Goal: Information Seeking & Learning: Learn about a topic

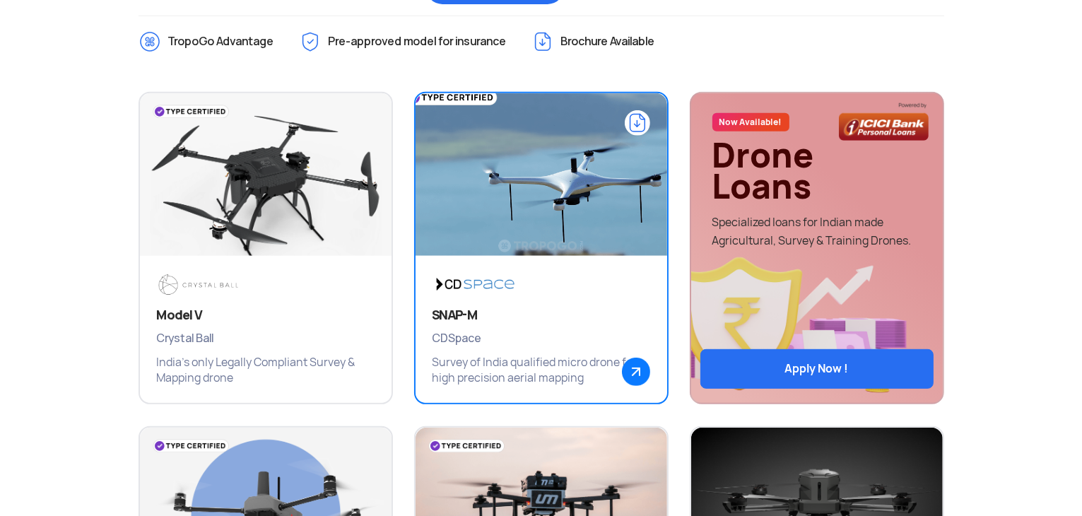
scroll to position [605, 0]
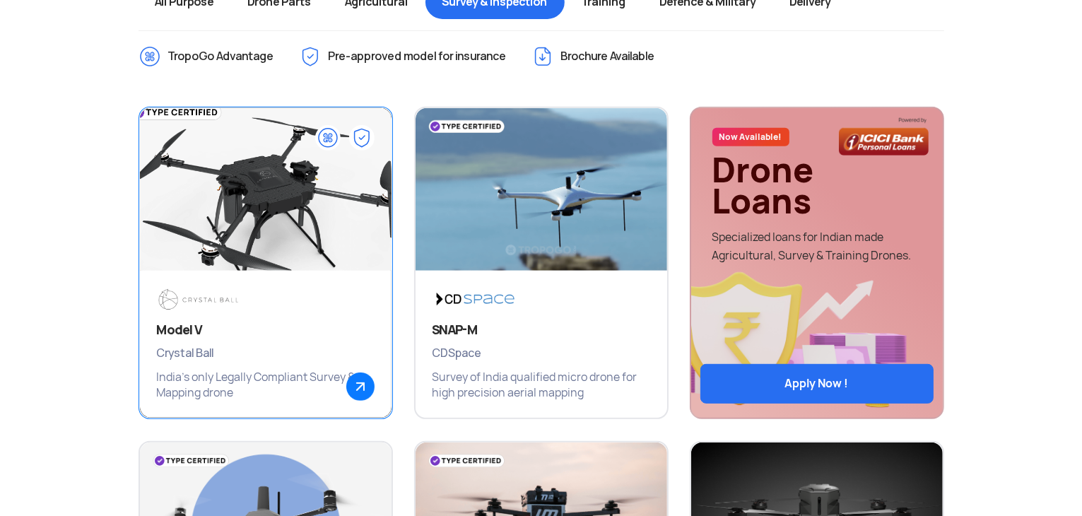
click at [390, 321] on div "Model V Crystal Ball India's only Legally Compliant Survey & Mapping drone" at bounding box center [266, 344] width 252 height 147
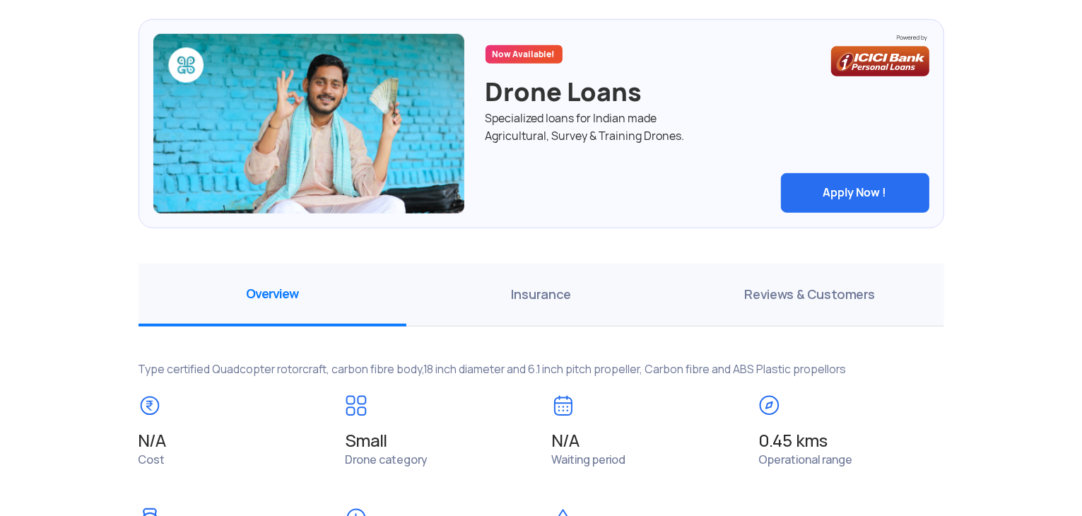
scroll to position [777, 0]
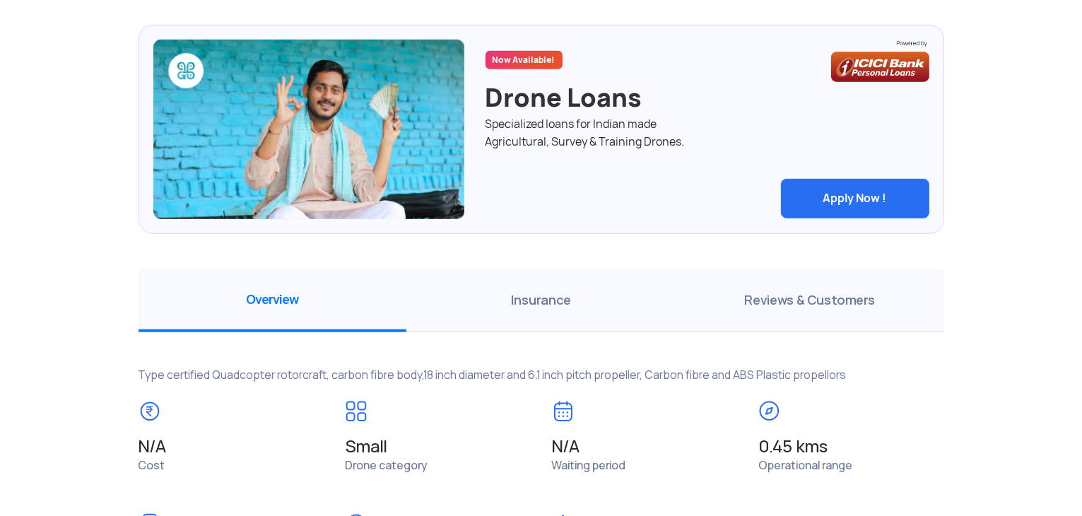
click at [547, 308] on span "Insurance" at bounding box center [540, 300] width 269 height 63
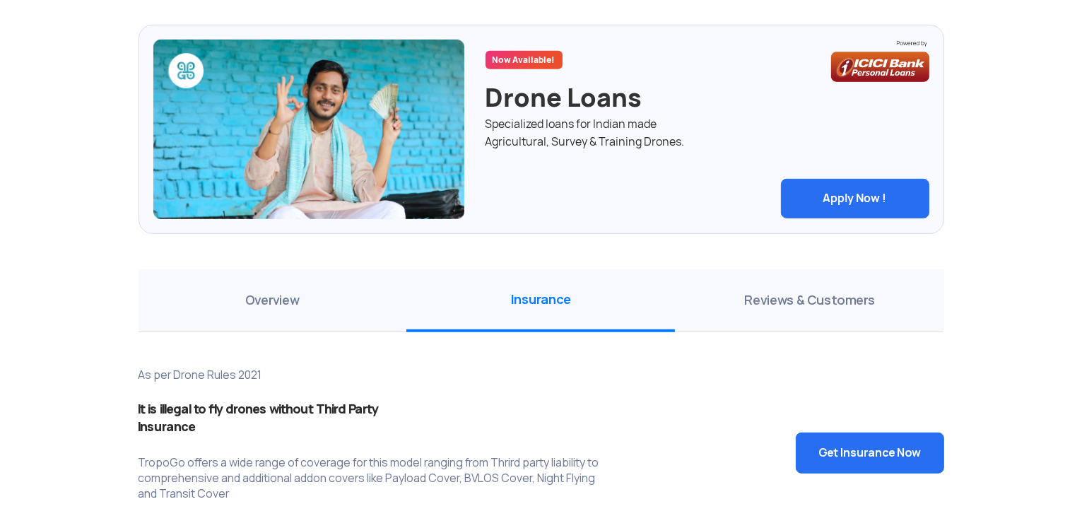
click at [767, 302] on span "Reviews & Customers" at bounding box center [809, 300] width 269 height 63
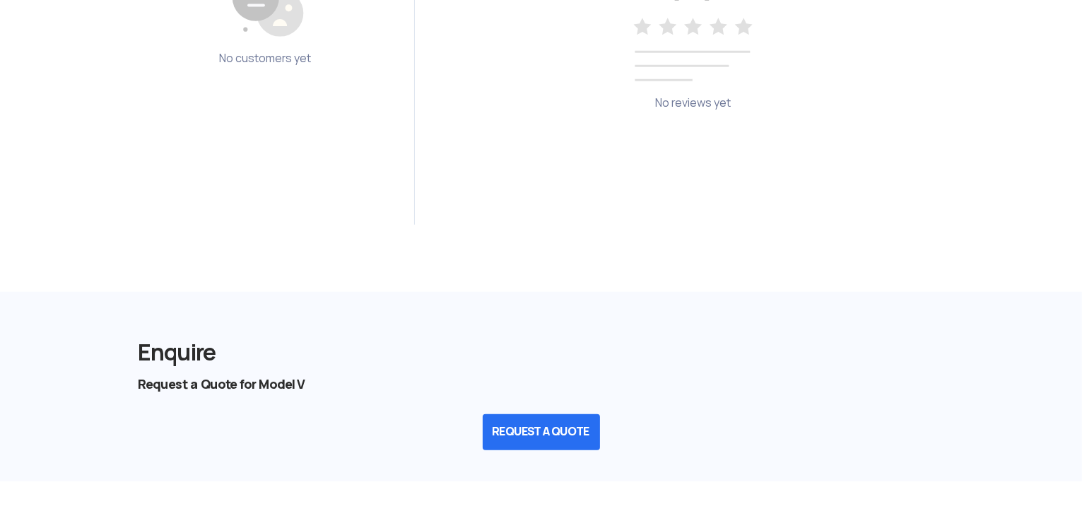
scroll to position [1343, 0]
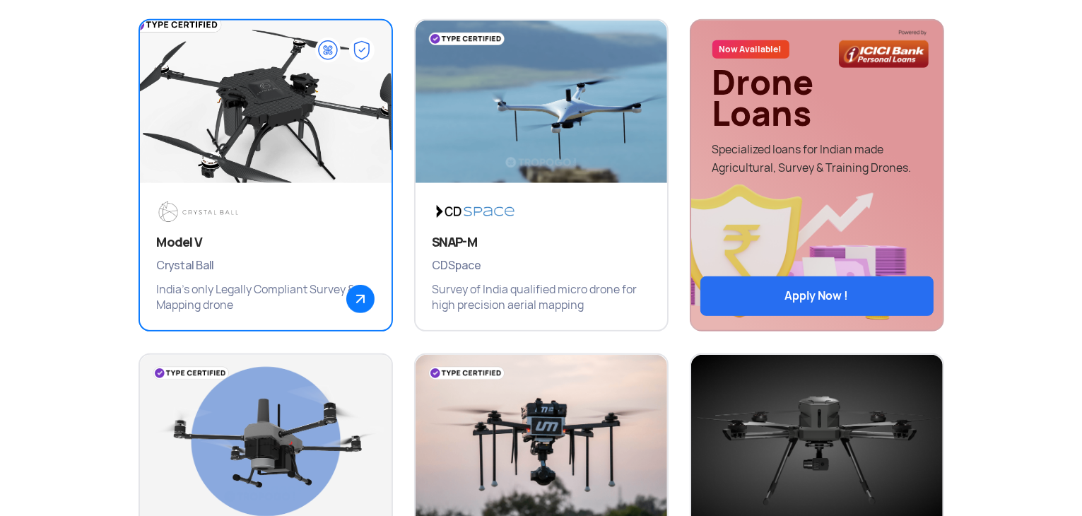
scroll to position [661, 0]
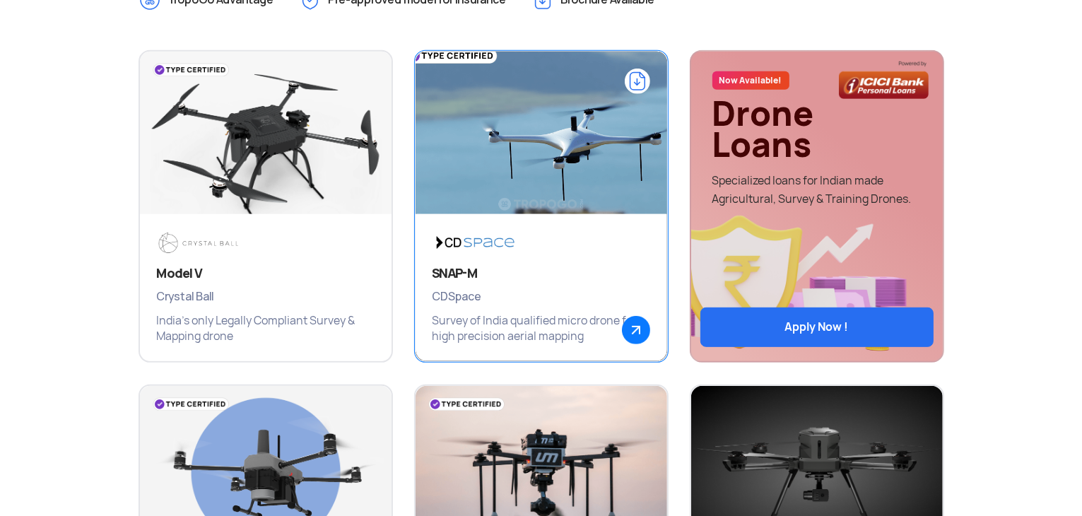
click at [577, 259] on div "SNAP-M CDSpace Survey of India qualified micro drone for high precision aerial …" at bounding box center [542, 287] width 252 height 147
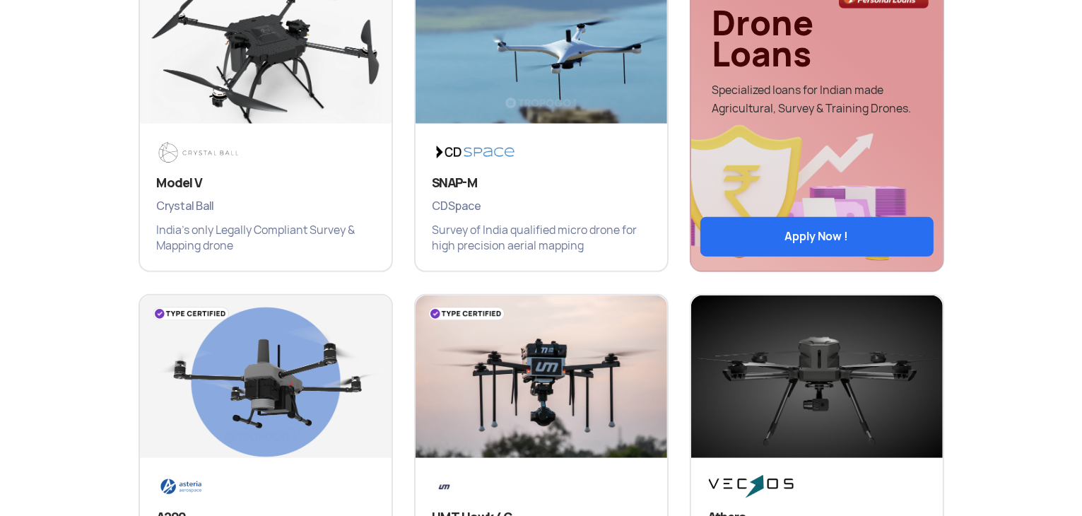
scroll to position [944, 0]
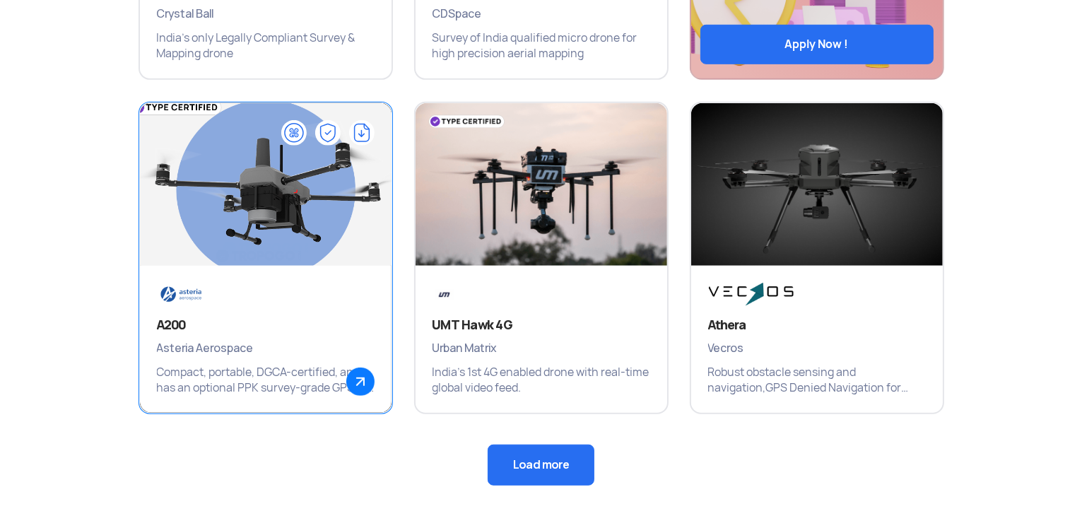
click at [224, 261] on img at bounding box center [265, 192] width 302 height 212
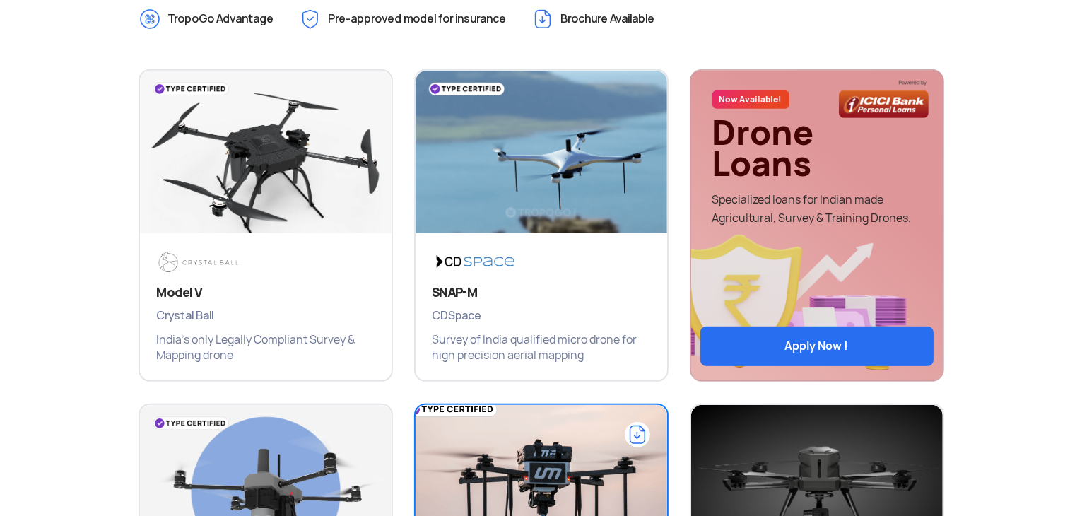
scroll to position [996, 0]
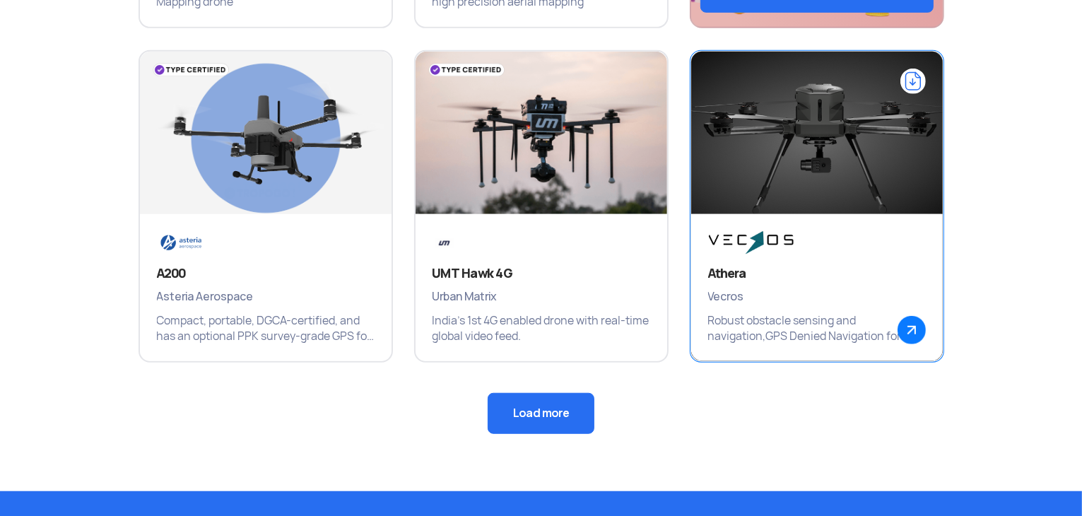
click at [783, 233] on img at bounding box center [751, 242] width 86 height 23
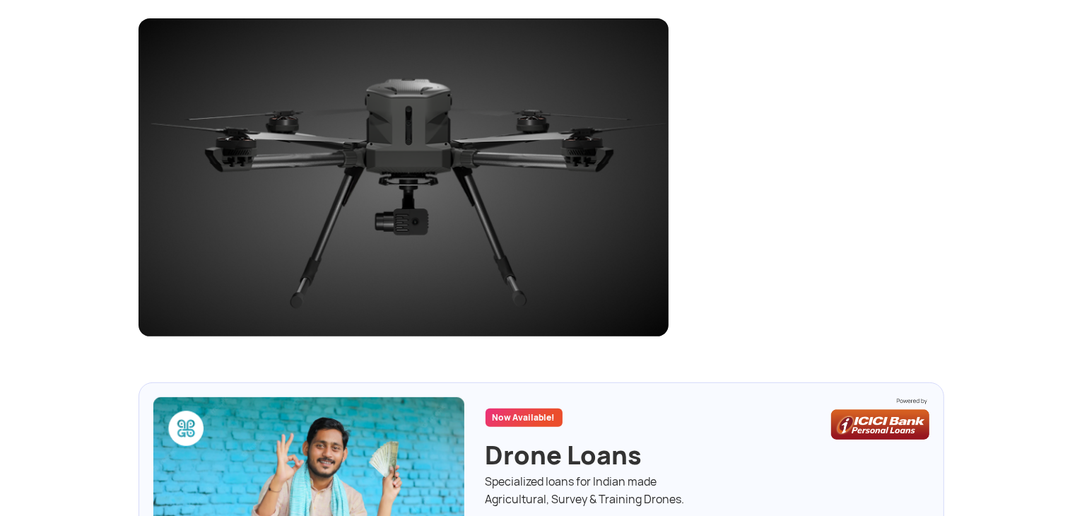
scroll to position [244, 0]
